Goal: Task Accomplishment & Management: Complete application form

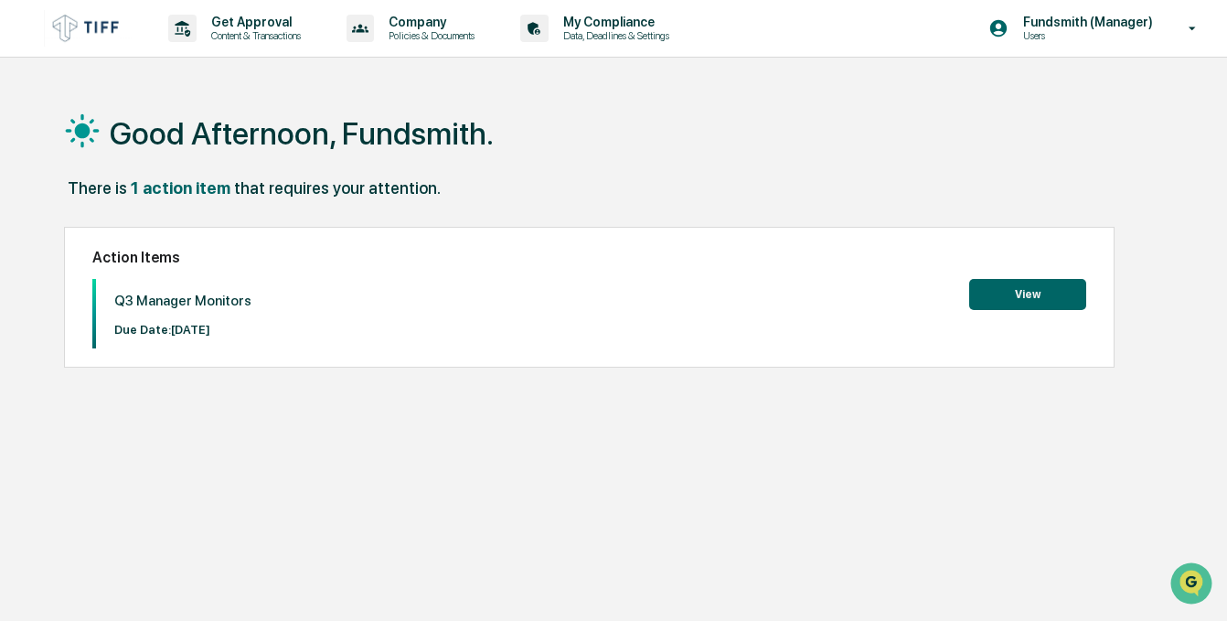
click at [1023, 299] on button "View" at bounding box center [1027, 294] width 117 height 31
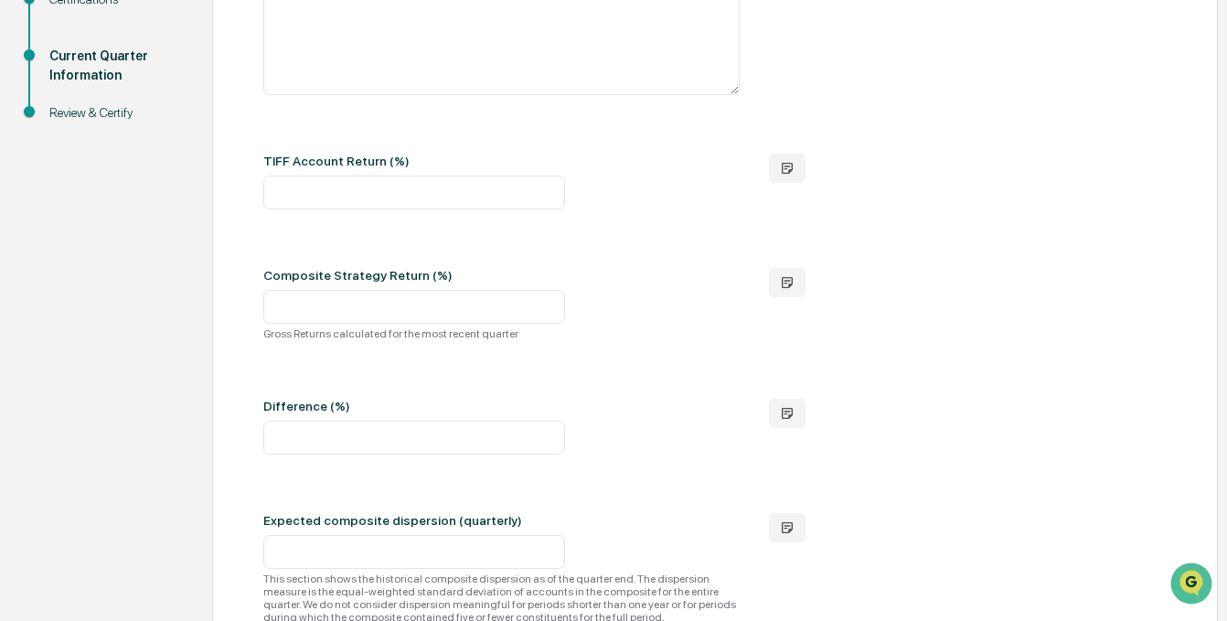
scroll to position [366, 0]
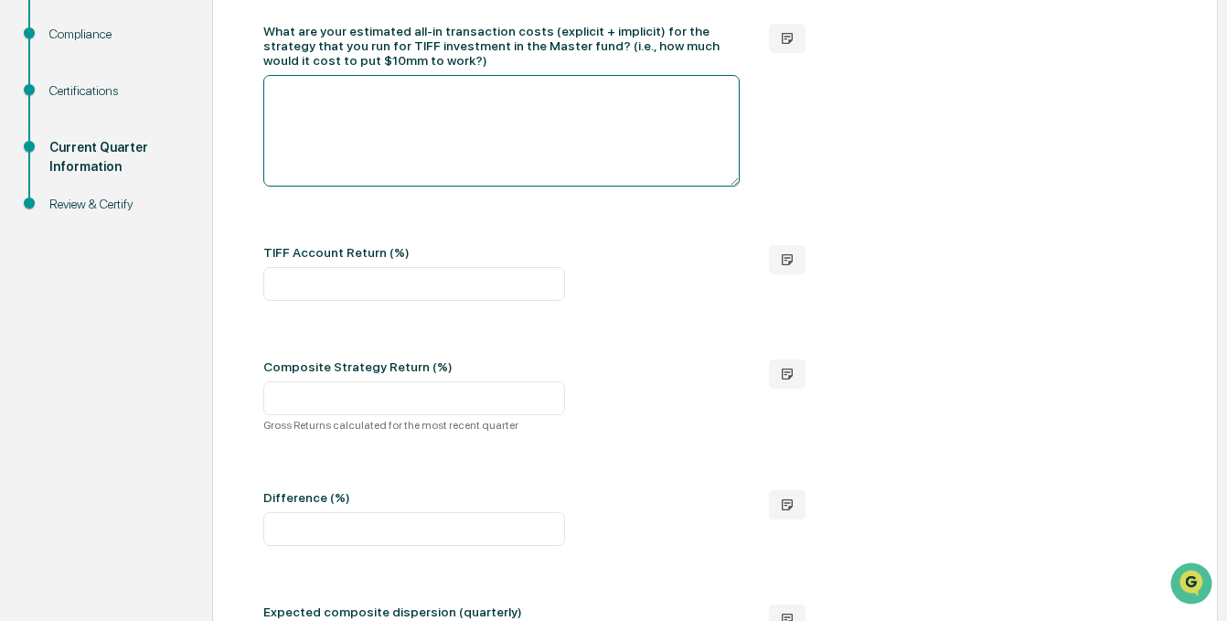
click at [401, 152] on textarea at bounding box center [501, 131] width 476 height 112
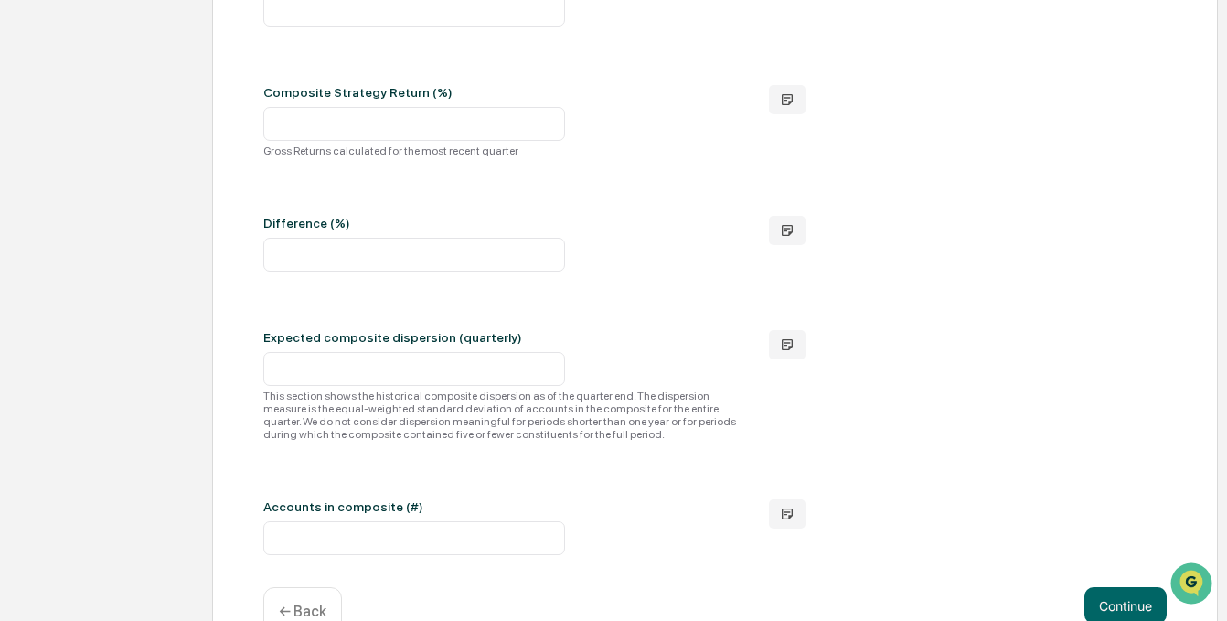
scroll to position [725, 0]
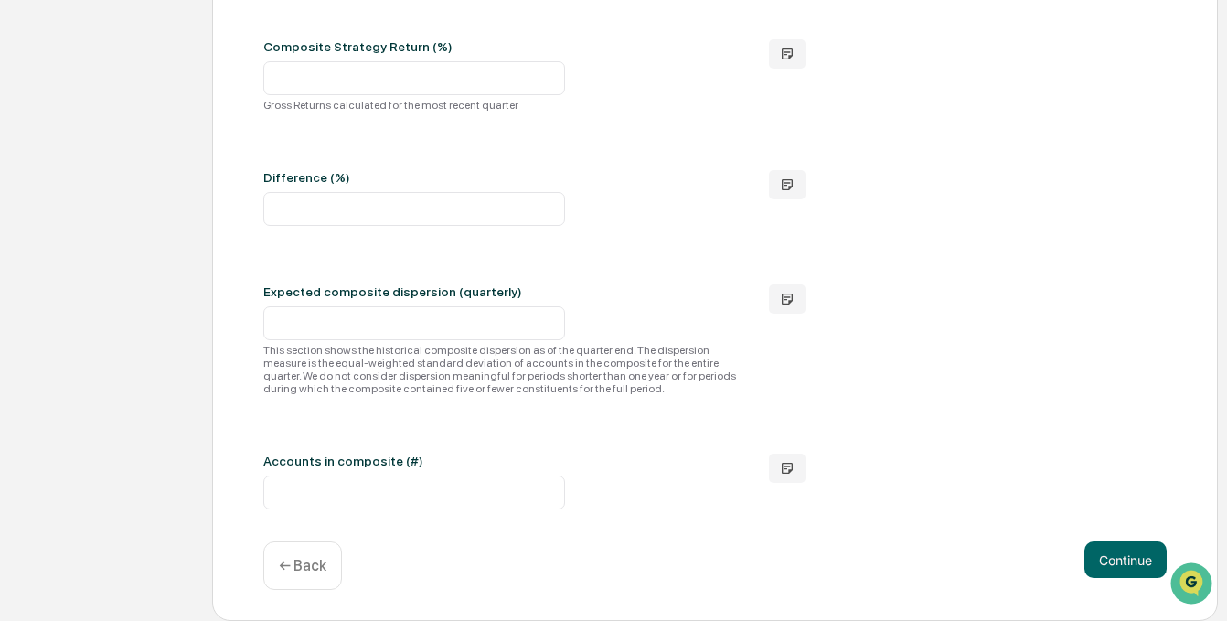
type textarea "***"
click at [390, 486] on input "number" at bounding box center [414, 492] width 302 height 34
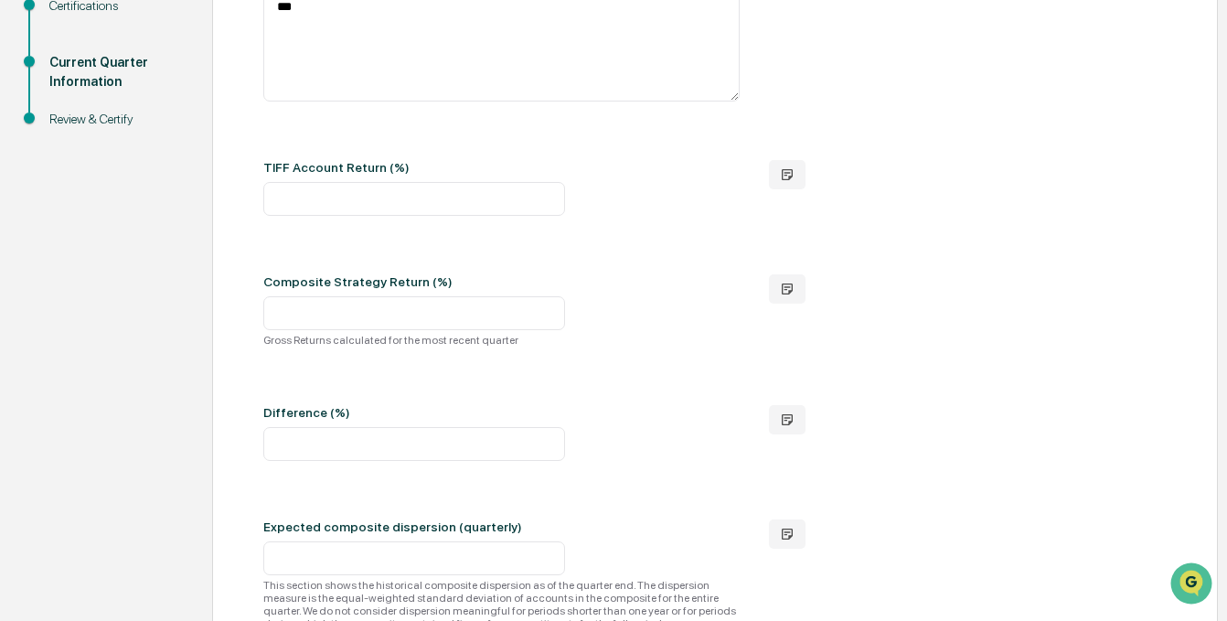
scroll to position [542, 0]
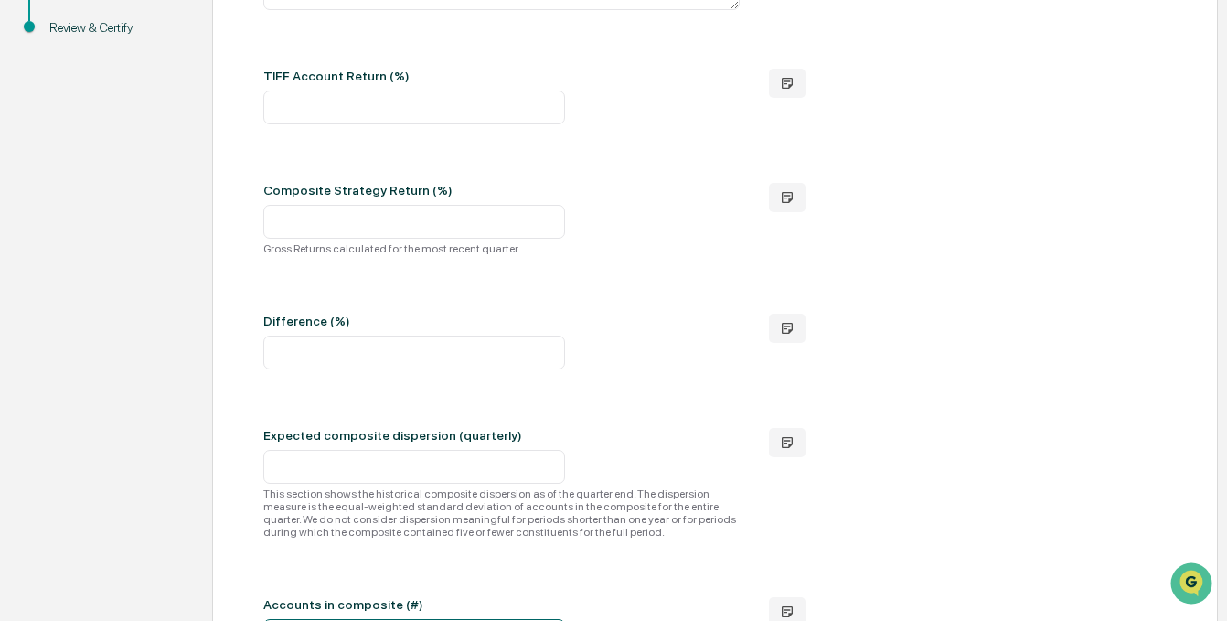
type input "*"
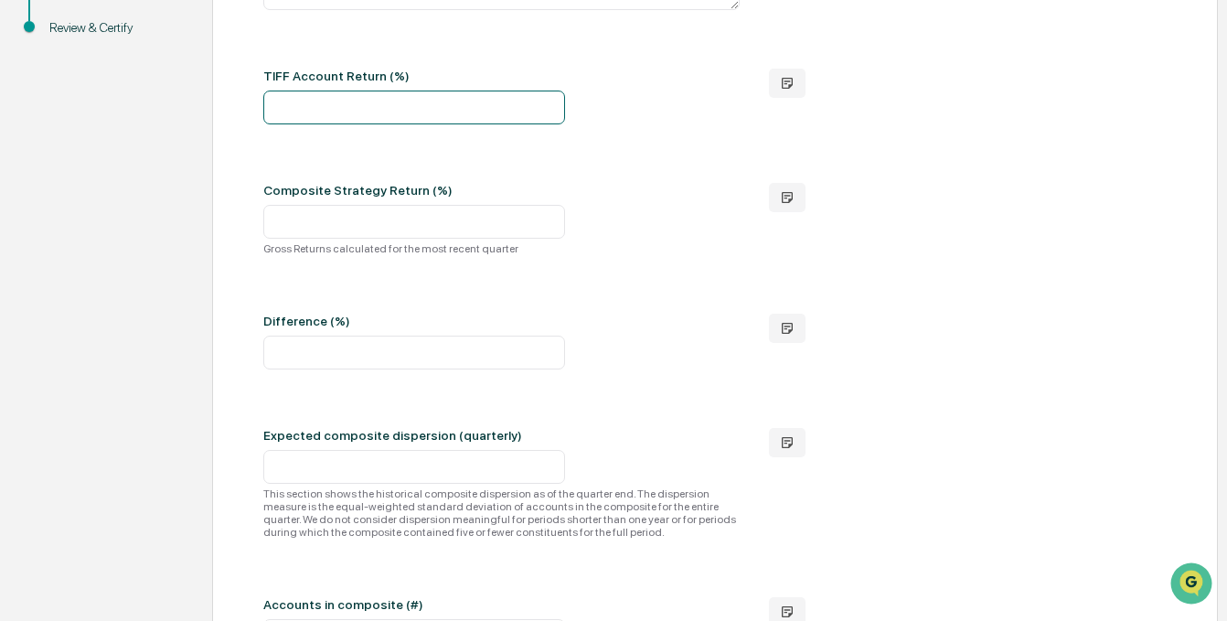
click at [337, 124] on input "number" at bounding box center [414, 108] width 302 height 34
click at [367, 208] on div "Please provide the strategy returns for this quarter: What are your estimated a…" at bounding box center [714, 211] width 903 height 881
click at [326, 124] on input "*****" at bounding box center [414, 108] width 302 height 34
type input "*****"
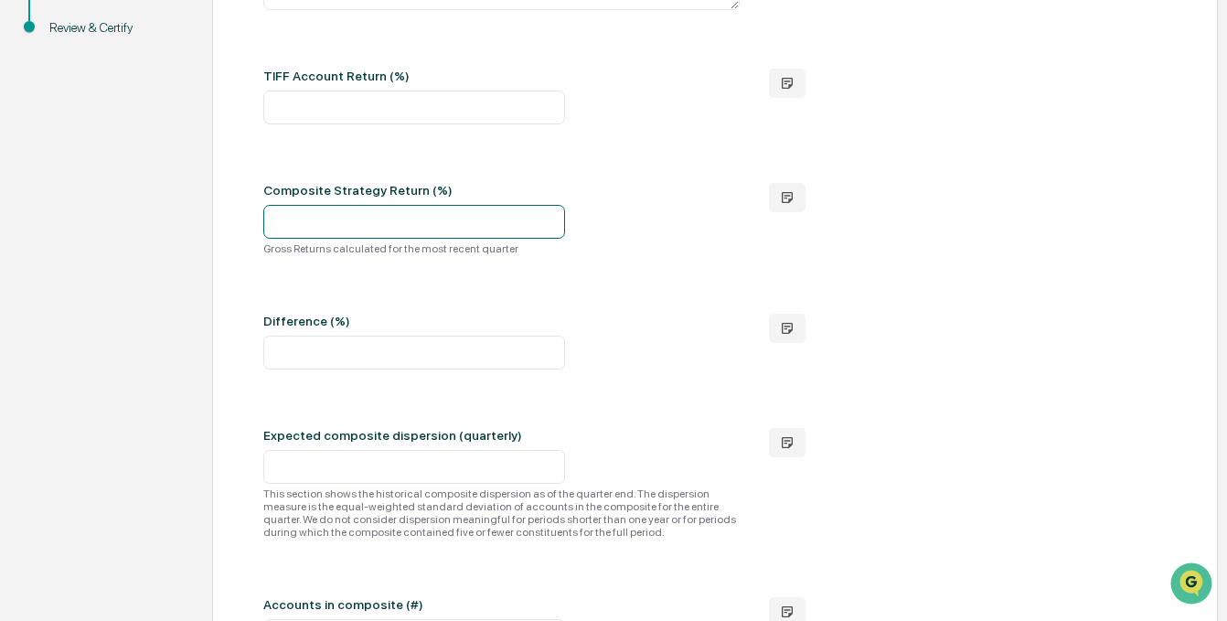
click at [332, 239] on input "number" at bounding box center [414, 222] width 302 height 34
type input "*****"
click at [333, 306] on div "Please provide the strategy returns for this quarter: What are your estimated a…" at bounding box center [714, 211] width 903 height 881
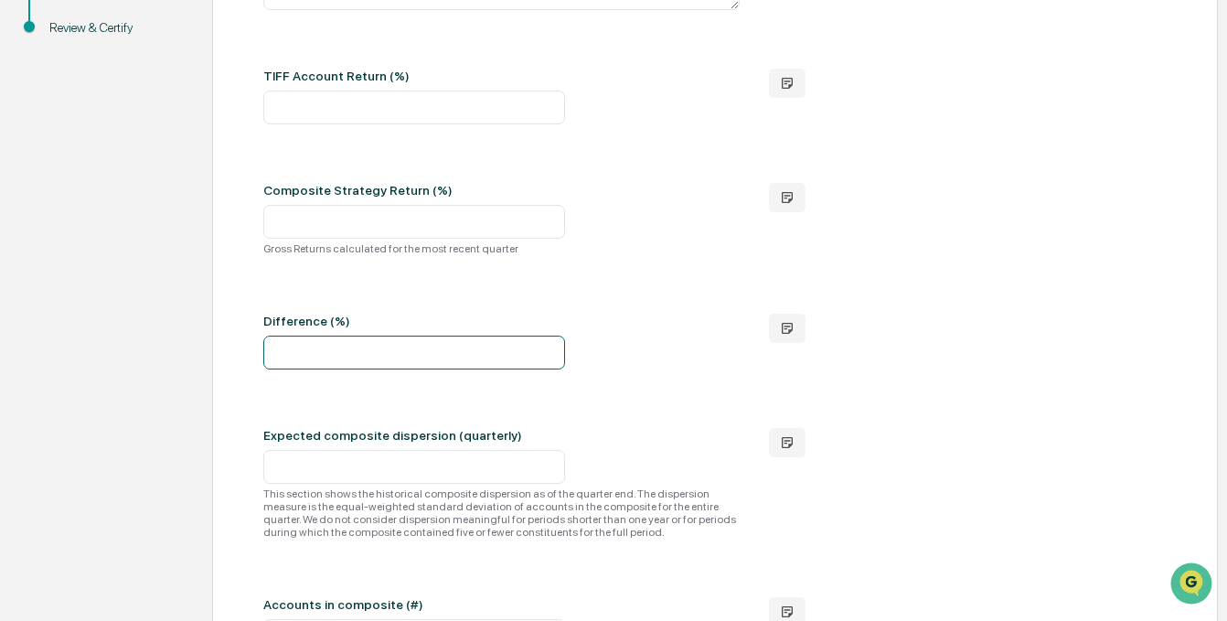
click at [314, 369] on input "number" at bounding box center [414, 353] width 302 height 34
type input "****"
click at [615, 484] on div at bounding box center [501, 467] width 476 height 34
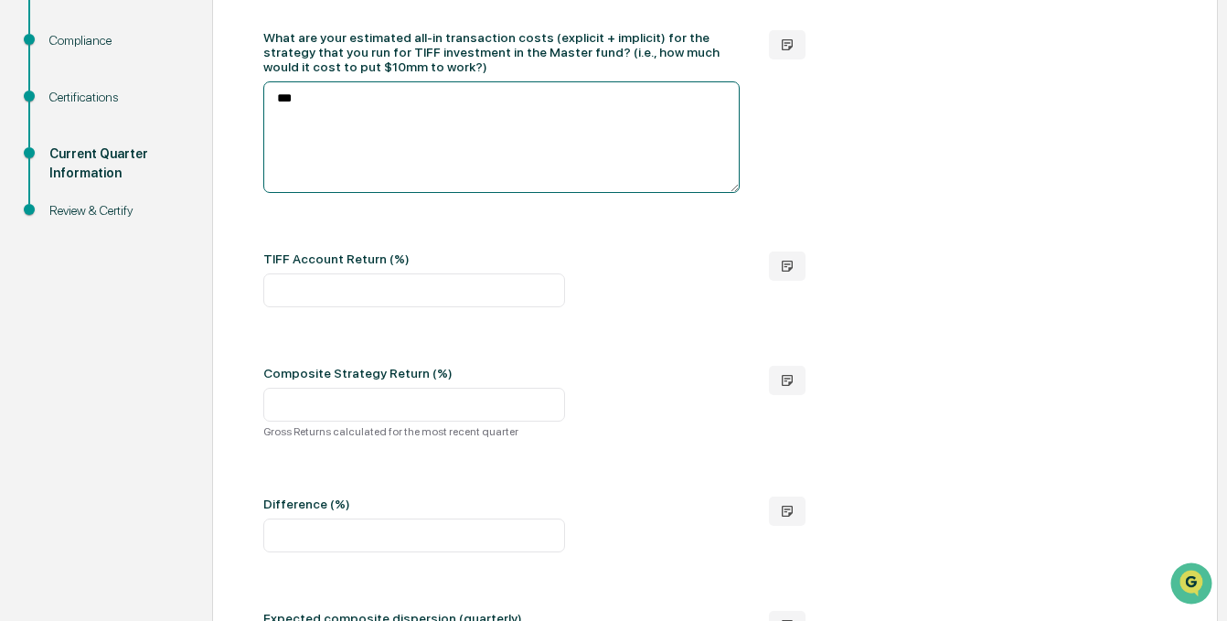
click at [426, 146] on textarea "***" at bounding box center [501, 137] width 476 height 112
type textarea "****"
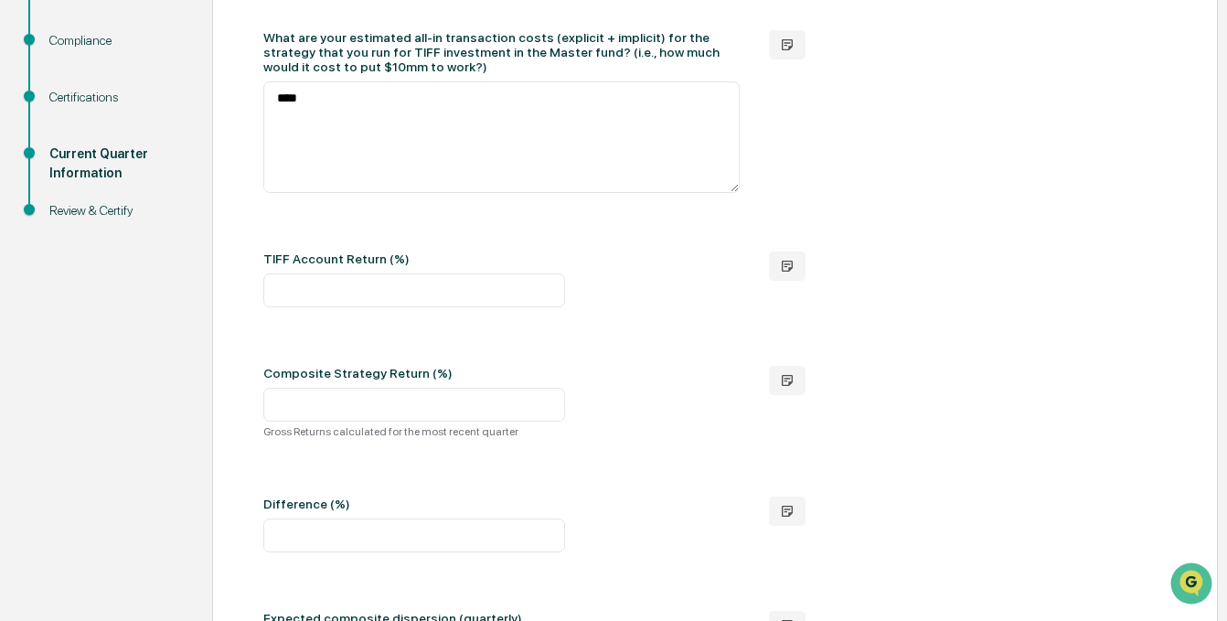
click at [609, 390] on div "Please provide the strategy returns for this quarter: What are your estimated a…" at bounding box center [714, 394] width 903 height 881
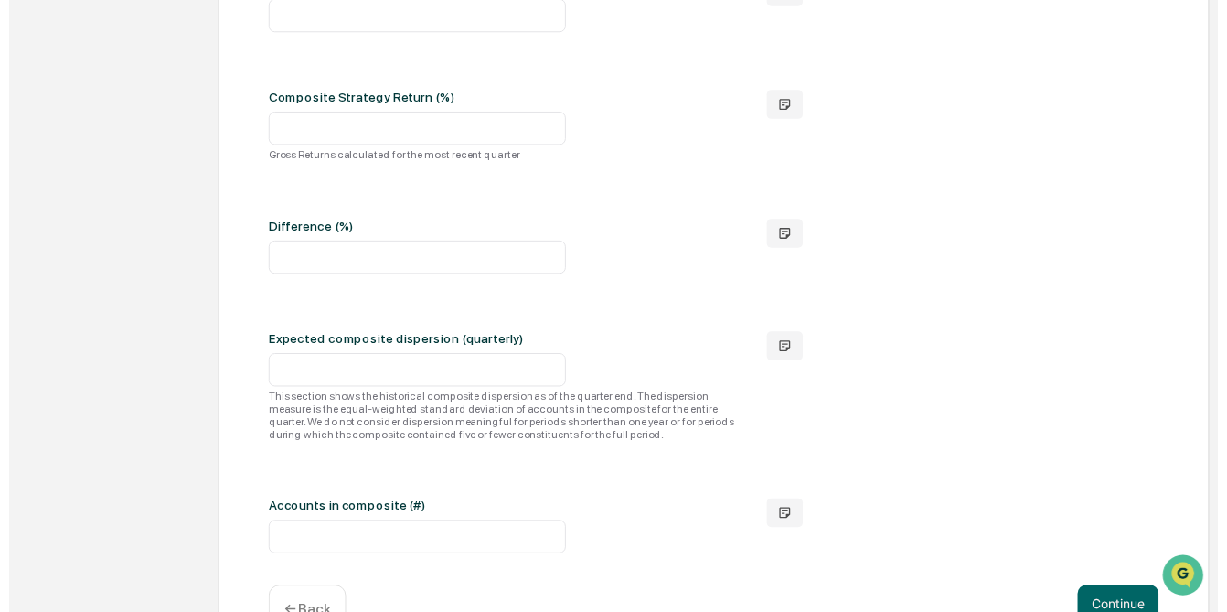
scroll to position [725, 0]
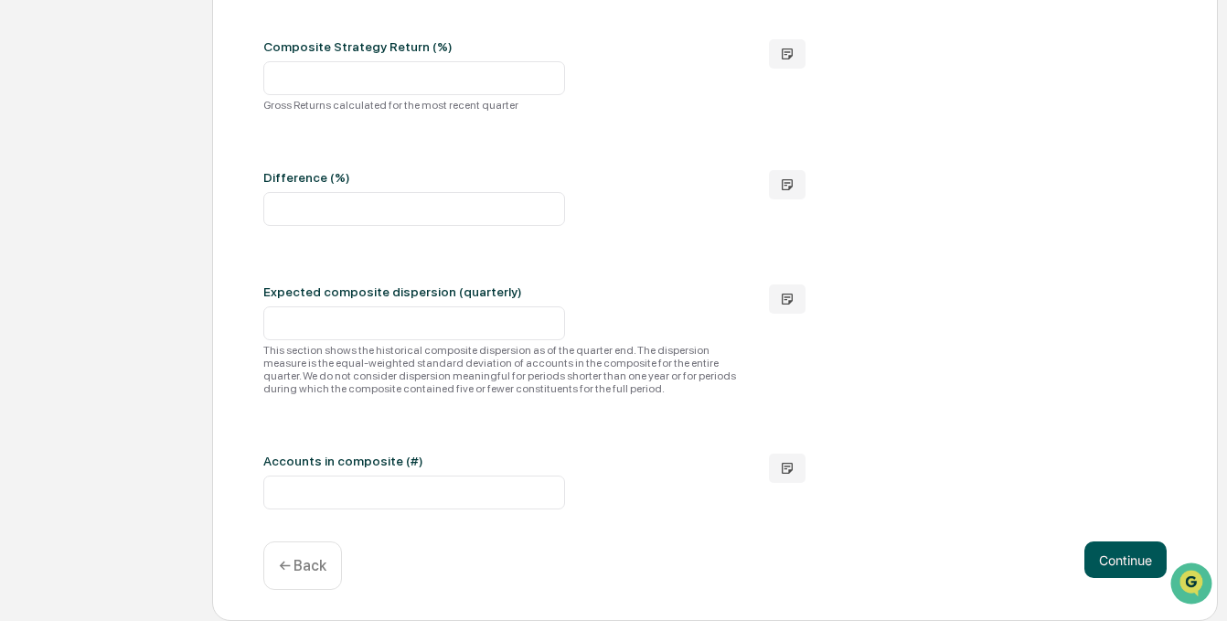
click at [1116, 577] on button "Continue" at bounding box center [1125, 559] width 82 height 37
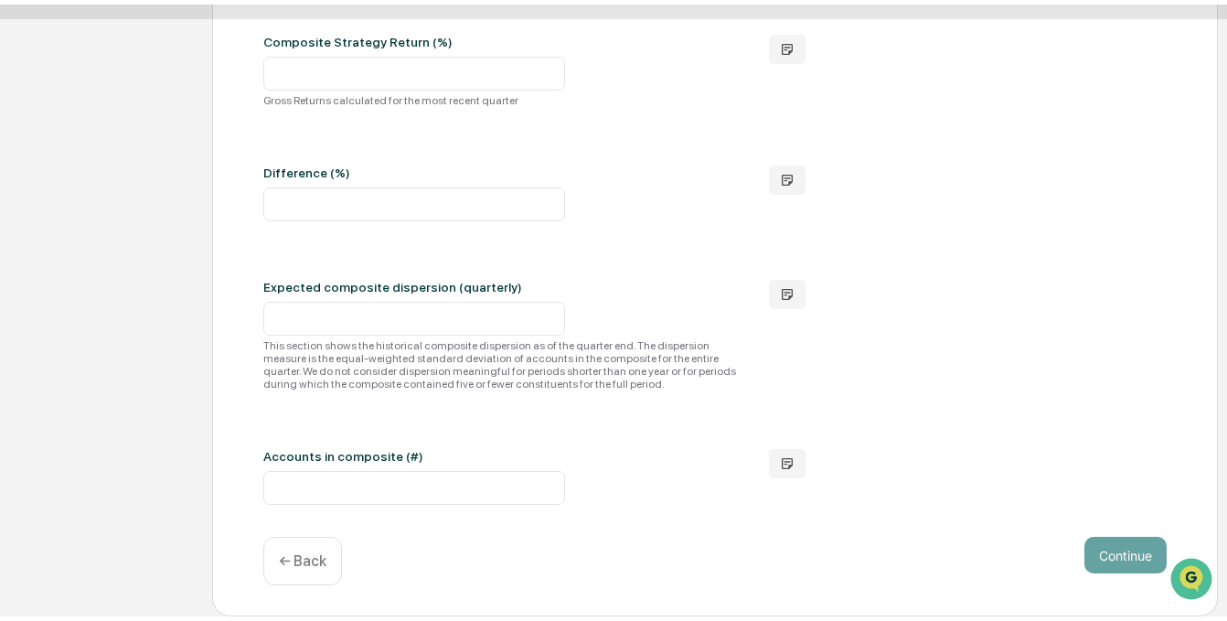
scroll to position [208, 0]
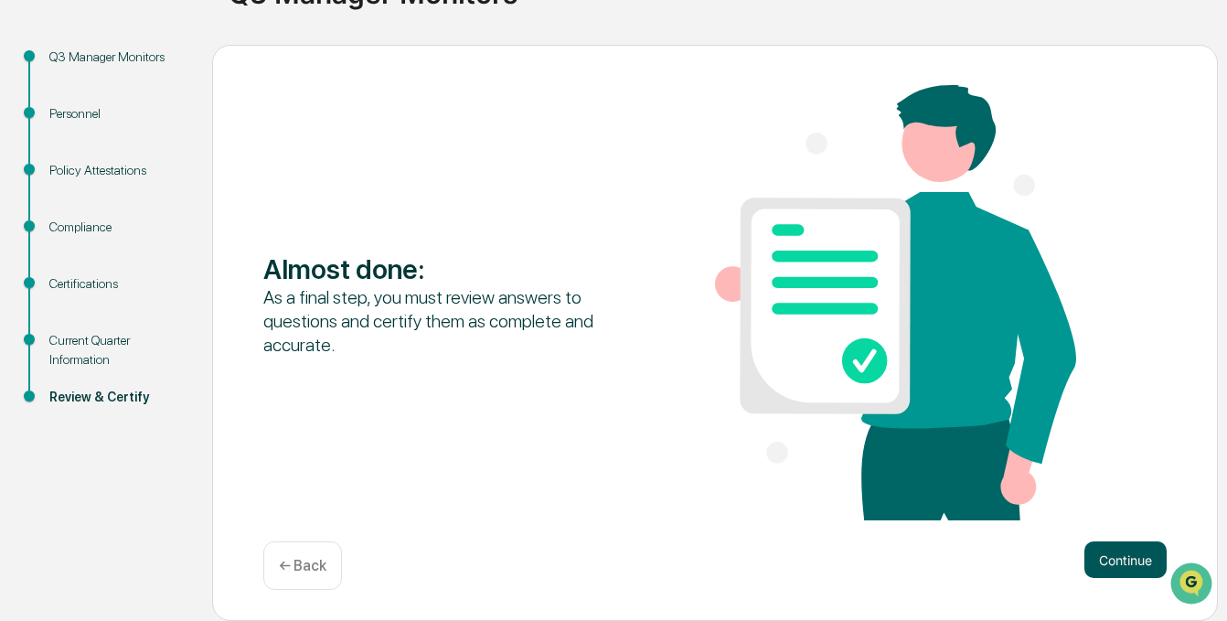
click at [1130, 567] on button "Continue" at bounding box center [1125, 559] width 82 height 37
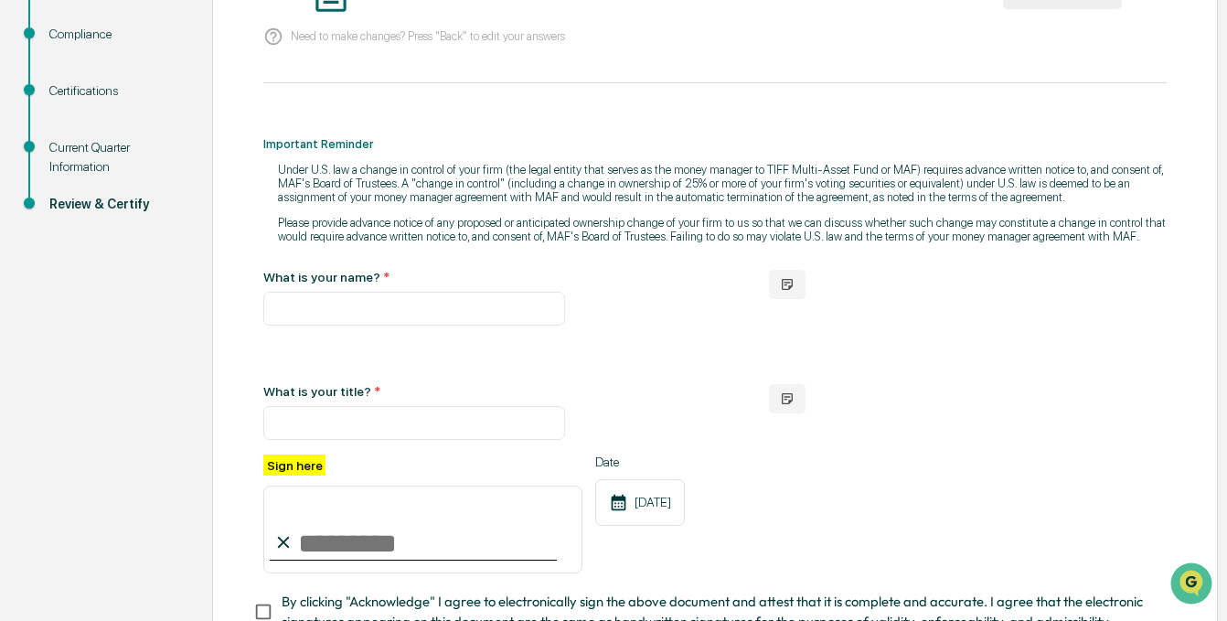
scroll to position [91, 0]
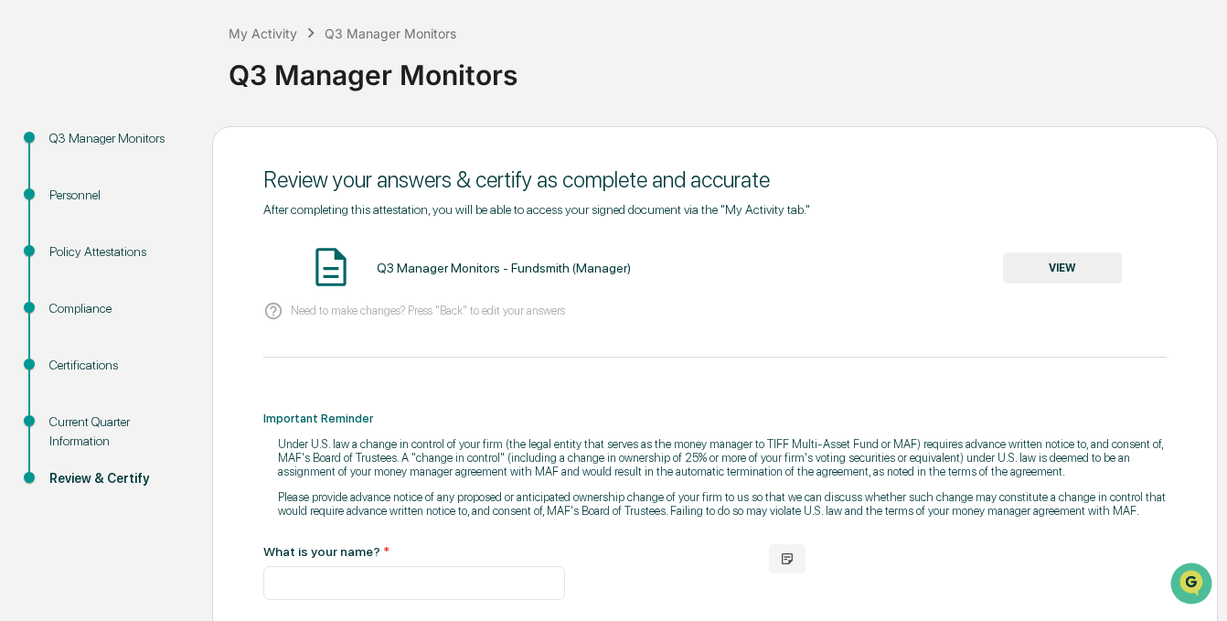
click at [1073, 283] on button "VIEW" at bounding box center [1062, 267] width 119 height 31
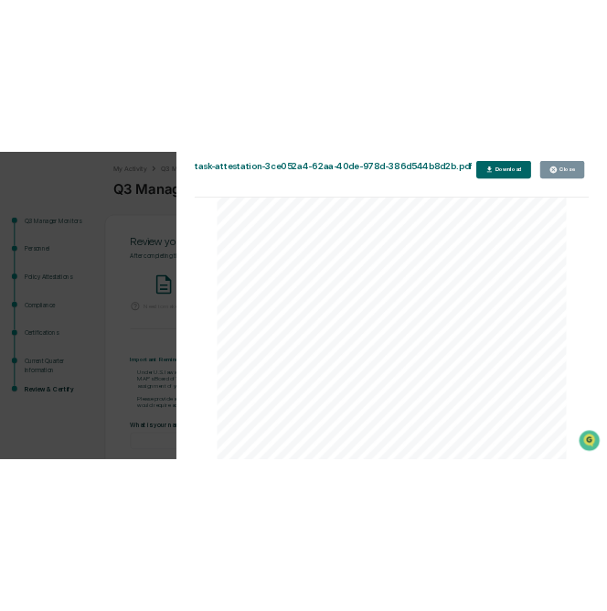
scroll to position [366, 0]
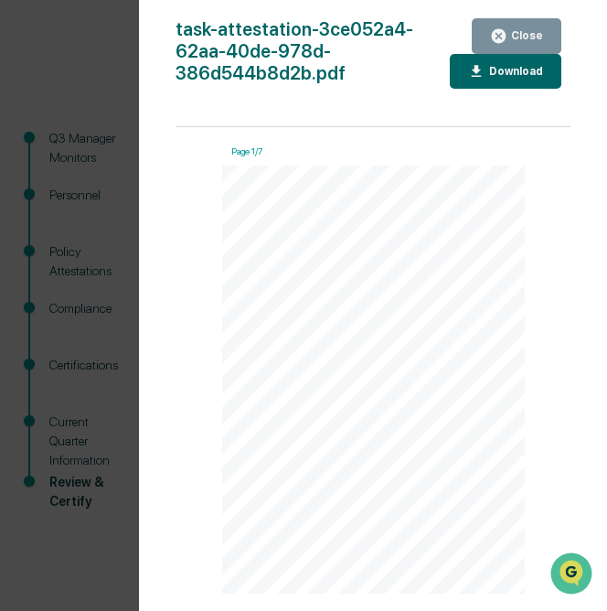
click at [345, 403] on div "TIFF Investment Management Task Attestation - Q3 Manager Monitors Contents Pers…" at bounding box center [374, 380] width 304 height 429
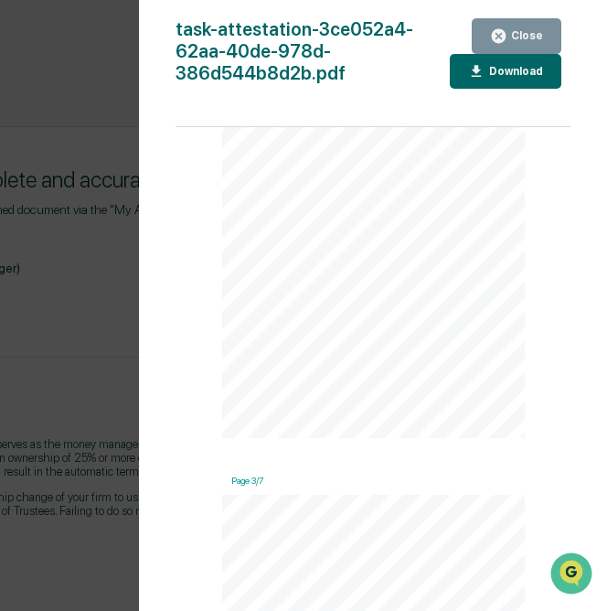
scroll to position [823, 0]
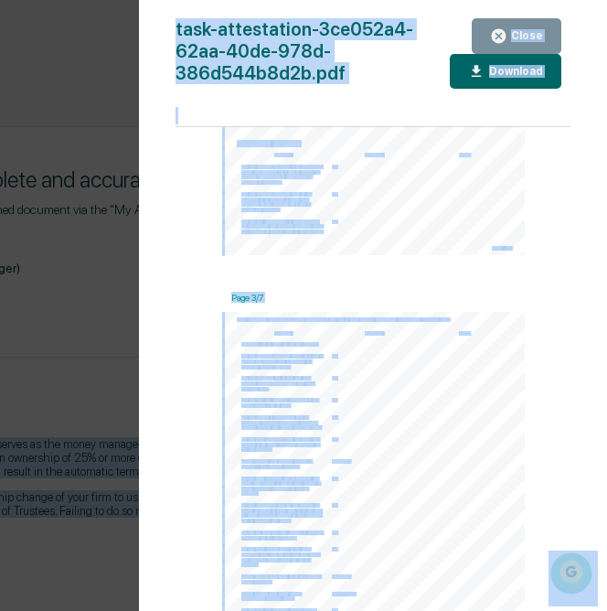
drag, startPoint x: 412, startPoint y: 443, endPoint x: 635, endPoint y: 442, distance: 222.2
click at [441, 255] on div "Task Response Summary Personnel Personnel Details Question Response Notes Pleas…" at bounding box center [374, 41] width 304 height 429
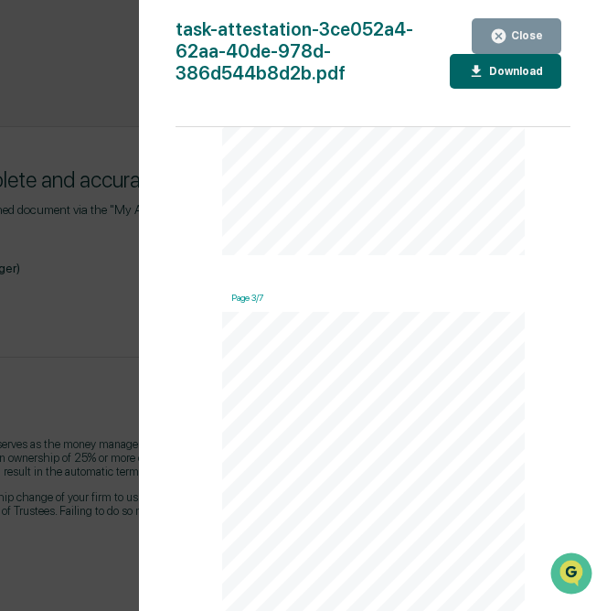
click at [420, 226] on div "Task Response Summary Personnel Personnel Details Question Response Notes Pleas…" at bounding box center [374, 41] width 304 height 429
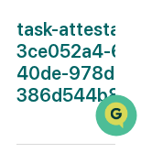
scroll to position [1006, 546]
click at [90, 118] on div "task-attestation-3ce052a4-62aa-40de-978d-386d544b8d2b.pdf Close Download Page 1…" at bounding box center [65, 94] width 99 height 153
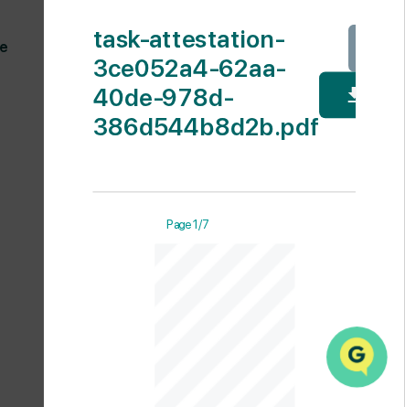
scroll to position [0, 546]
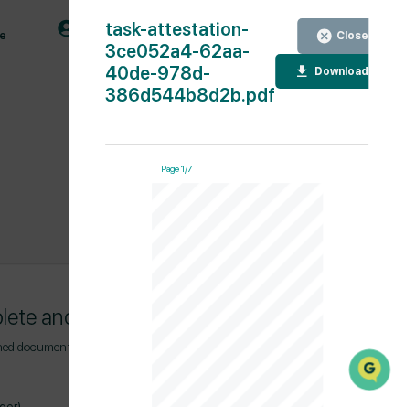
click at [269, 272] on div "TIFF Investment Management Task Attestation - Q3 Manager Monitors Contents Pers…" at bounding box center [238, 304] width 172 height 243
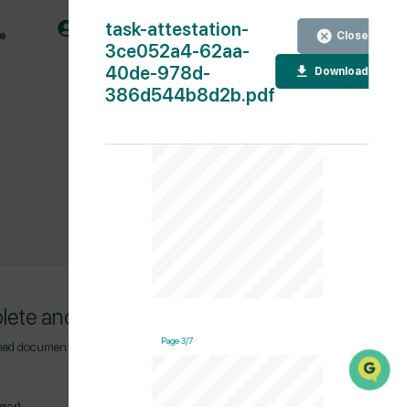
scroll to position [487, 0]
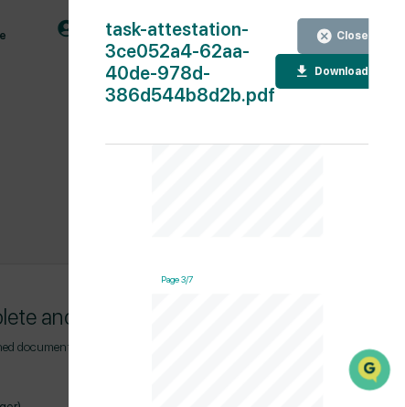
click at [249, 351] on div "Question Response Notes Exchange Act of 1934, for the TIP account? Did you purc…" at bounding box center [238, 415] width 172 height 243
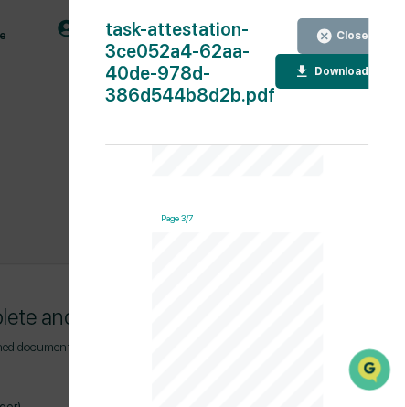
scroll to position [609, 0]
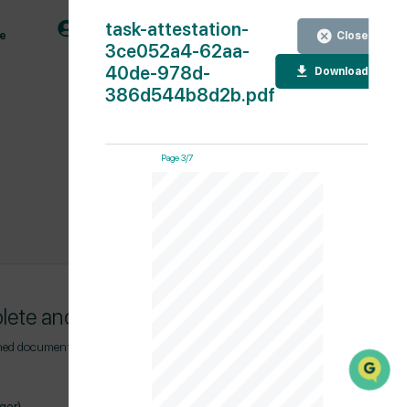
click at [233, 319] on div "Question Response Notes Exchange Act of 1934, for the TIP account? Did you purc…" at bounding box center [238, 293] width 172 height 243
click at [294, 79] on icon "button" at bounding box center [302, 71] width 17 height 17
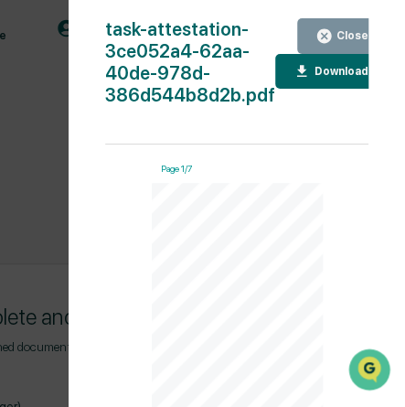
click at [322, 31] on icon "button" at bounding box center [324, 36] width 14 height 14
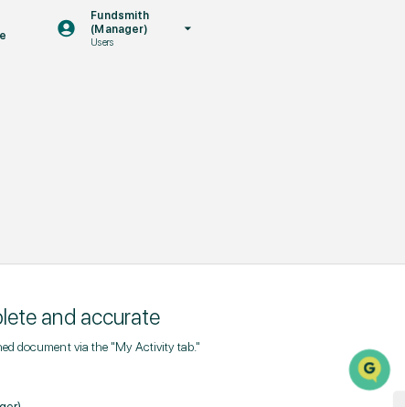
scroll to position [278, 546]
